Goal: Information Seeking & Learning: Learn about a topic

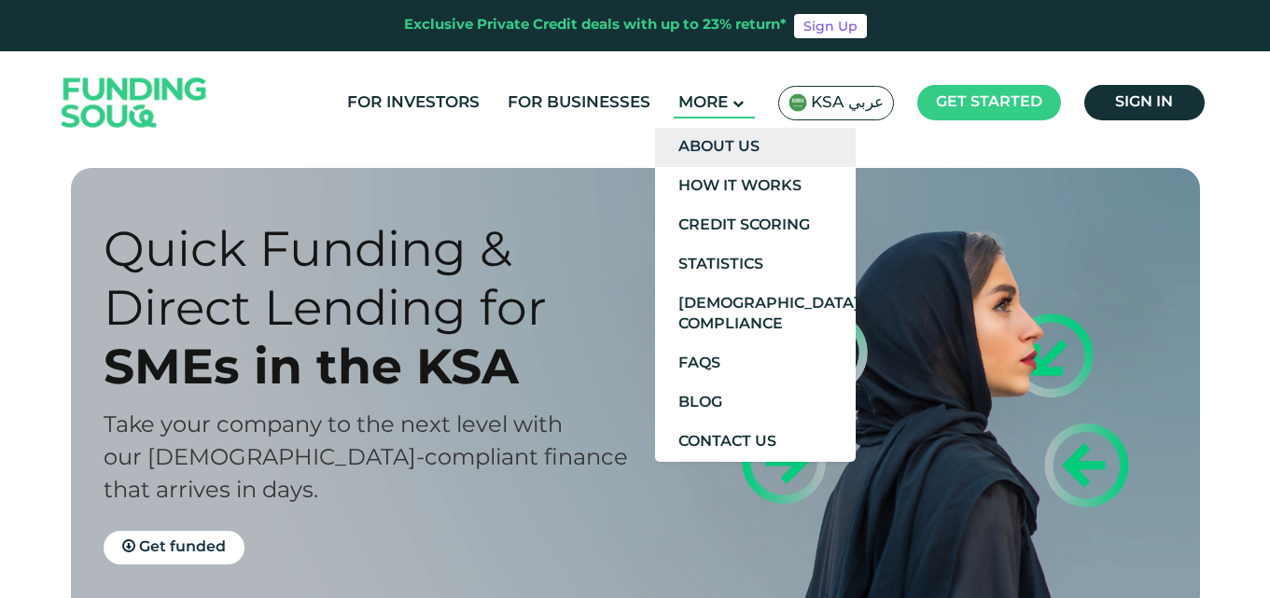
click at [709, 143] on link "About Us" at bounding box center [755, 147] width 201 height 39
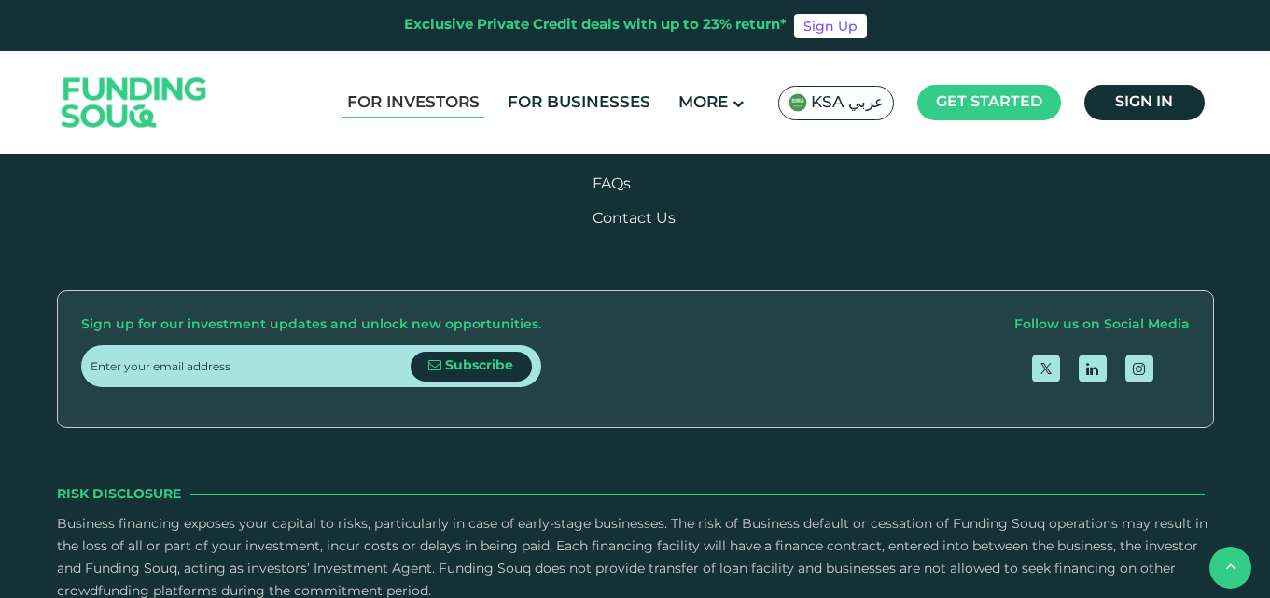
scroll to position [2333, 0]
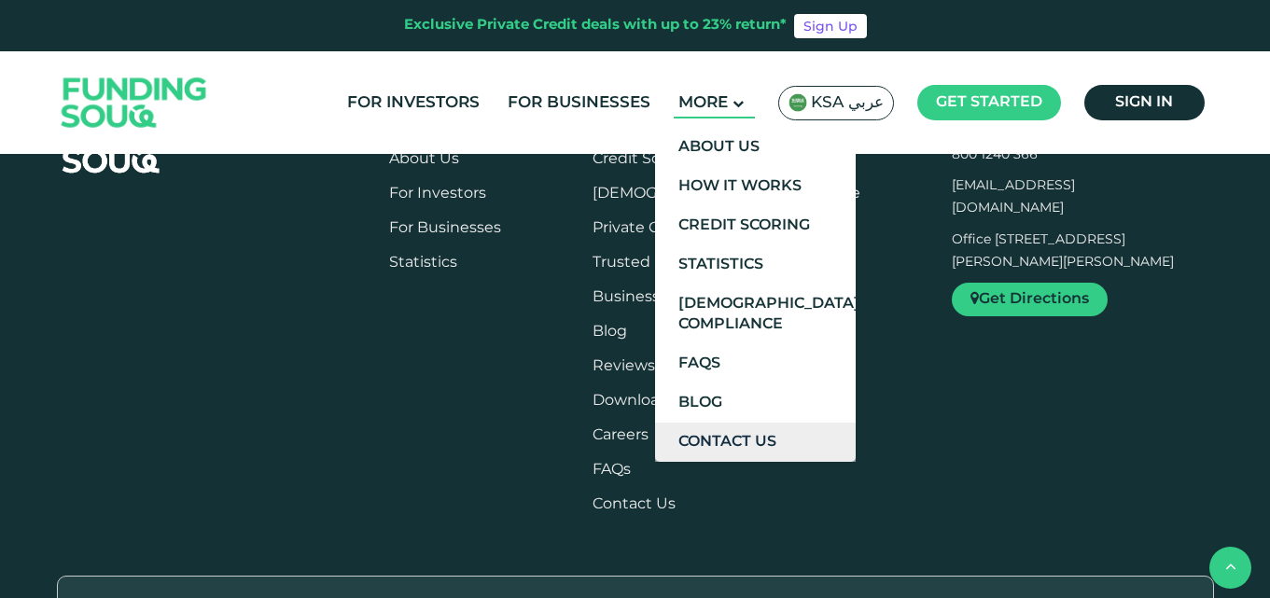
click at [728, 434] on link "Contact Us" at bounding box center [755, 442] width 201 height 39
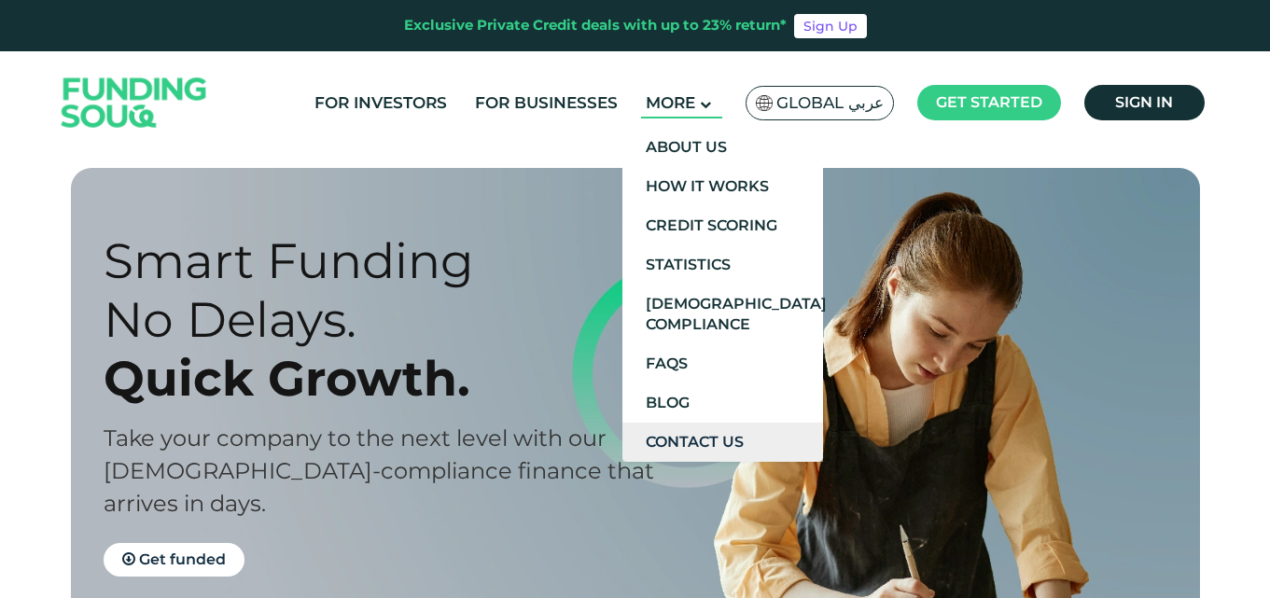
click at [675, 444] on link "Contact Us" at bounding box center [722, 442] width 201 height 39
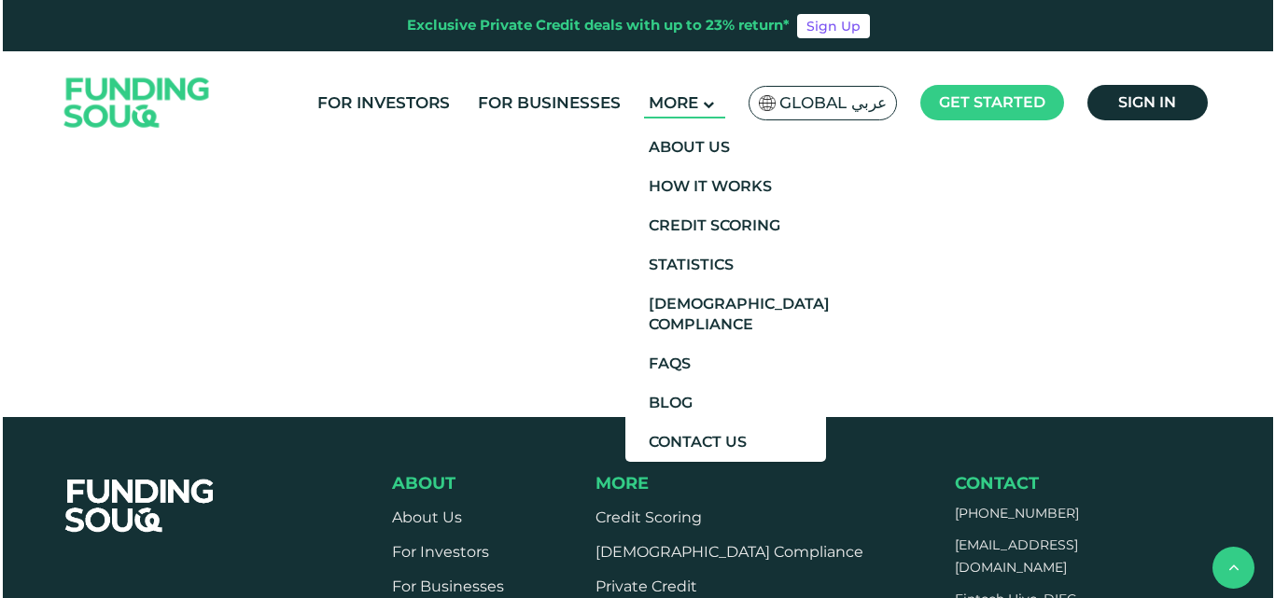
scroll to position [653, 0]
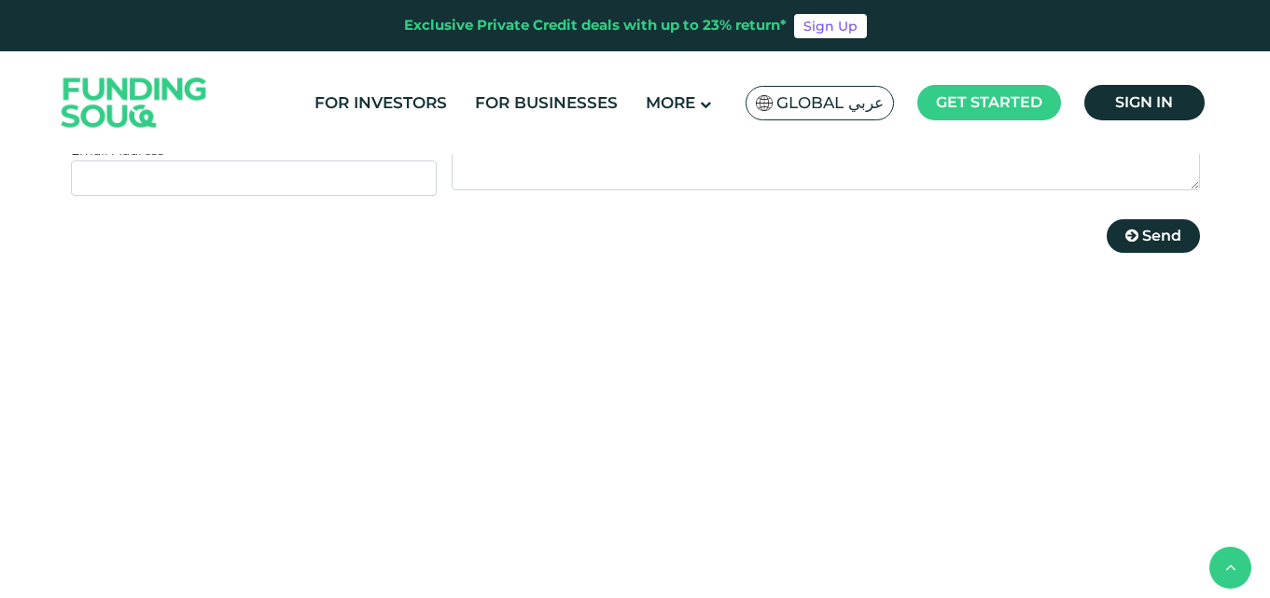
click at [836, 94] on span "Global عربي" at bounding box center [829, 102] width 107 height 21
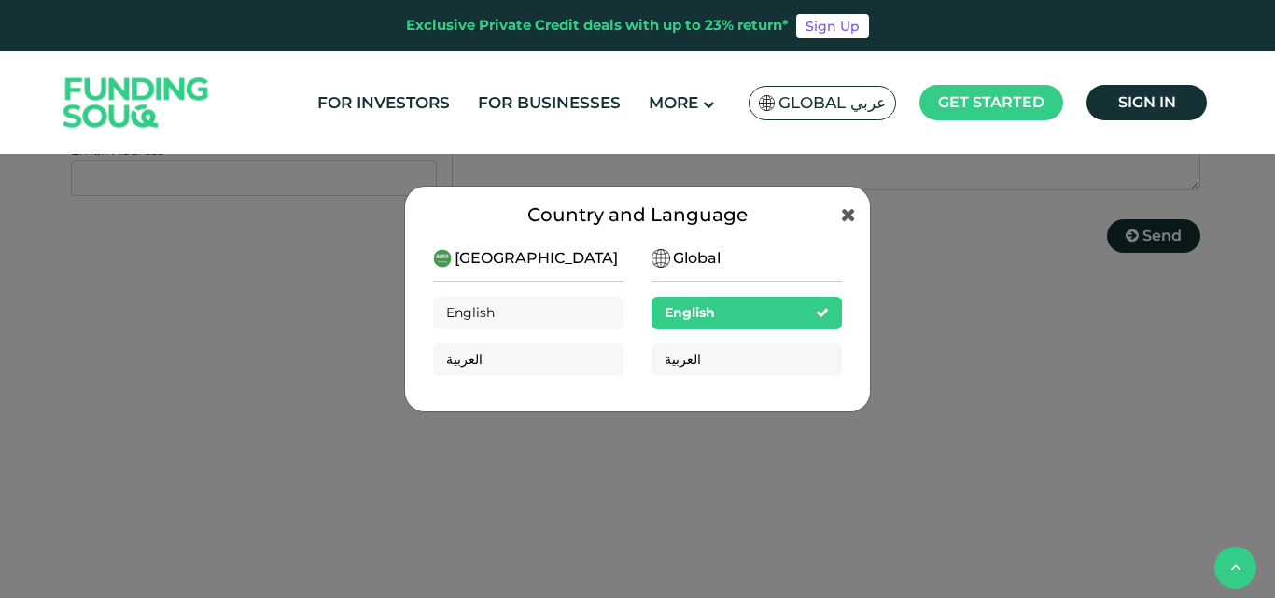
click at [513, 263] on span "[GEOGRAPHIC_DATA]" at bounding box center [535, 258] width 163 height 22
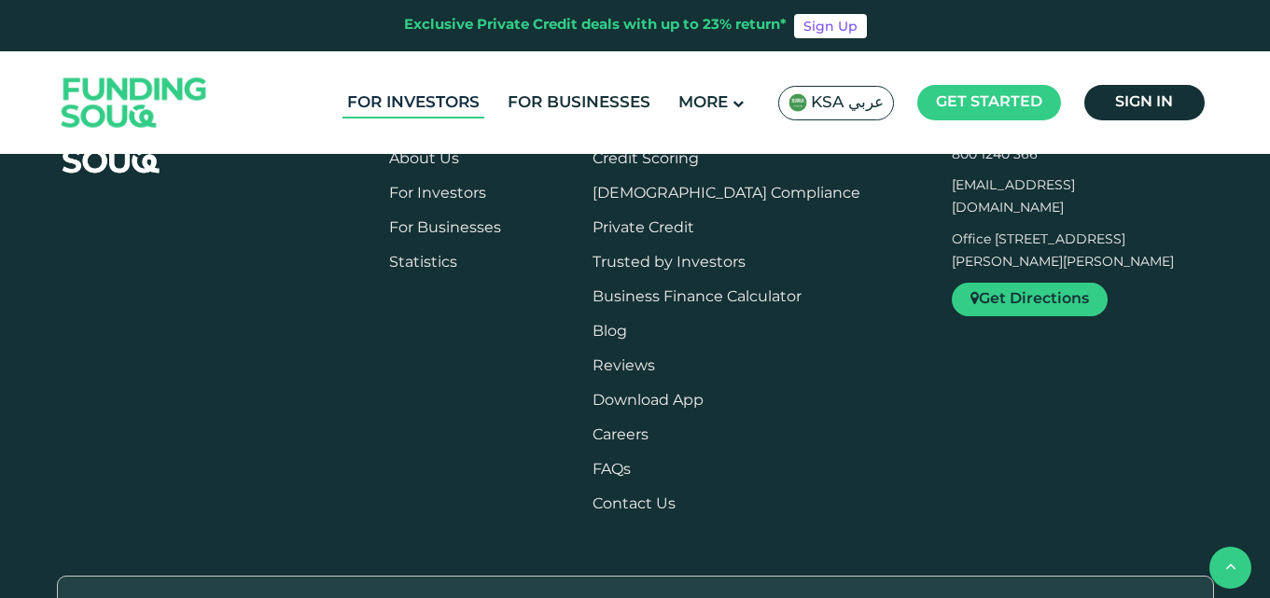
click at [412, 105] on link "For Investors" at bounding box center [413, 103] width 142 height 31
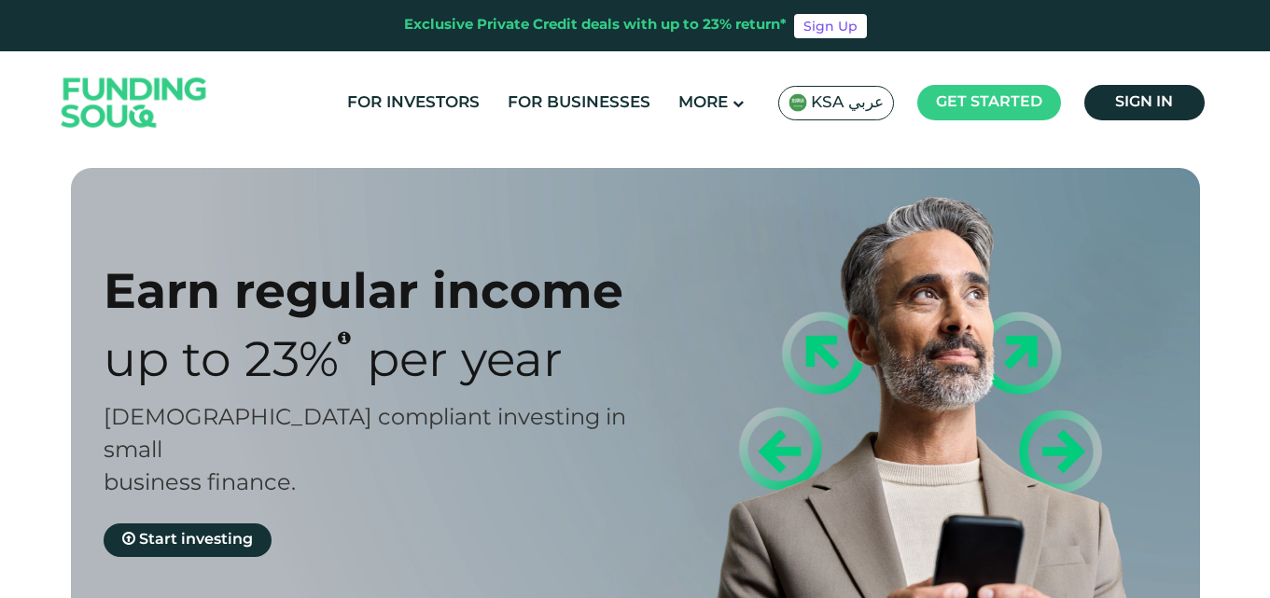
click at [718, 147] on link "About Us" at bounding box center [755, 156] width 201 height 39
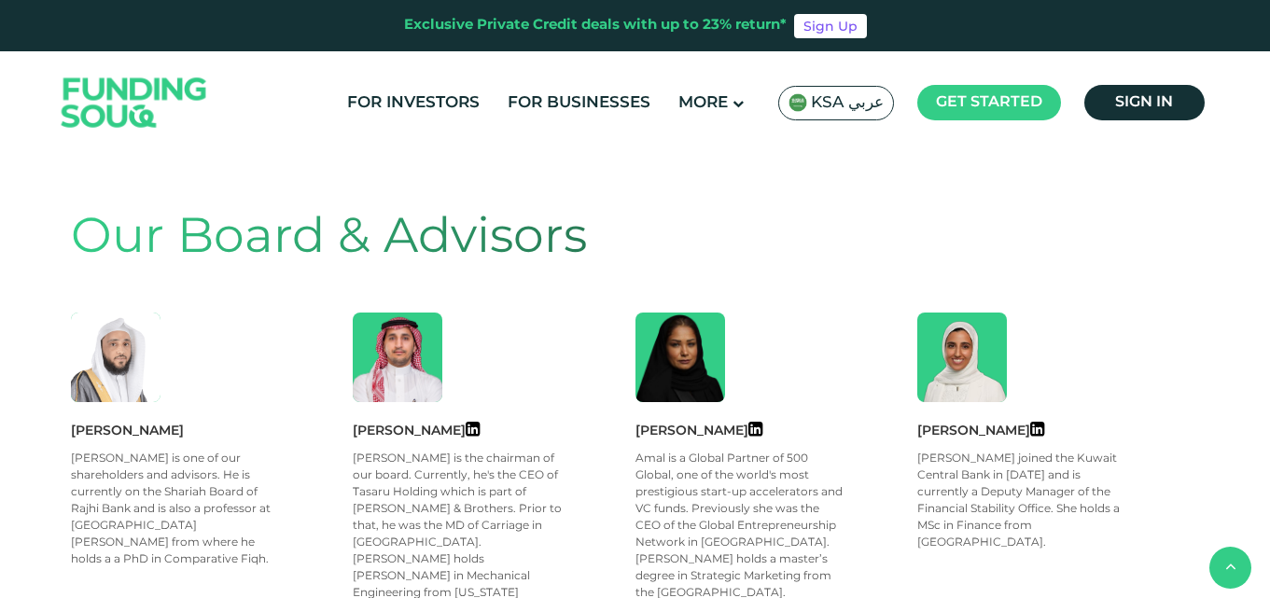
scroll to position [1493, 0]
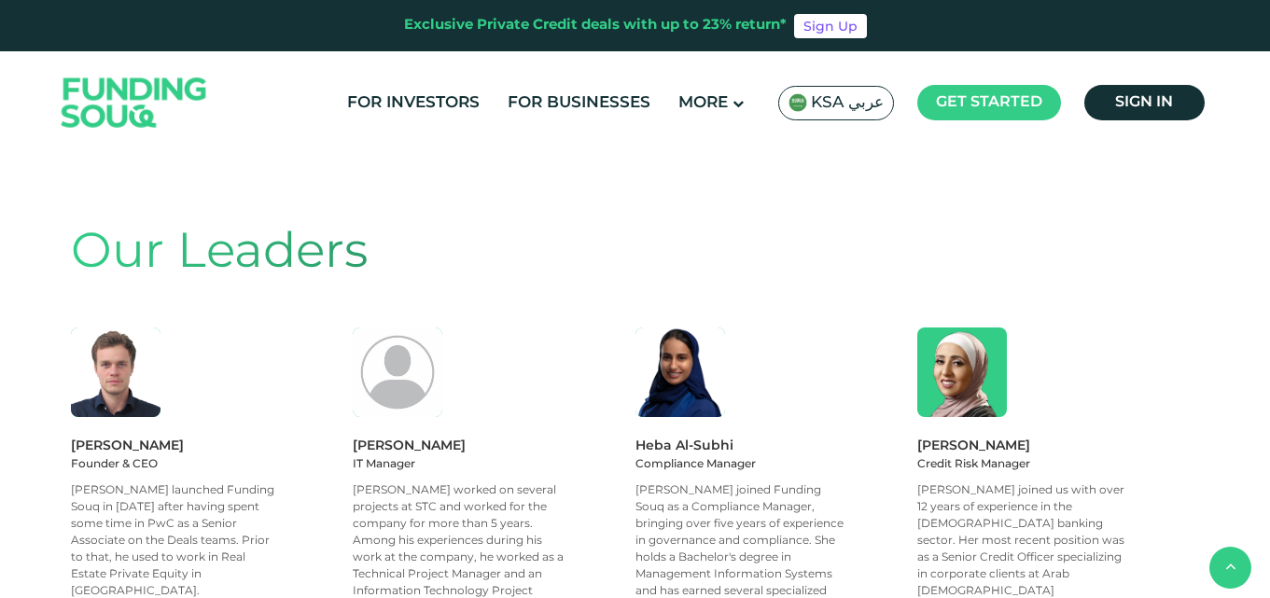
drag, startPoint x: 69, startPoint y: 422, endPoint x: 195, endPoint y: 425, distance: 126.0
drag, startPoint x: 74, startPoint y: 443, endPoint x: 198, endPoint y: 440, distance: 124.2
